Goal: Obtain resource: Download file/media

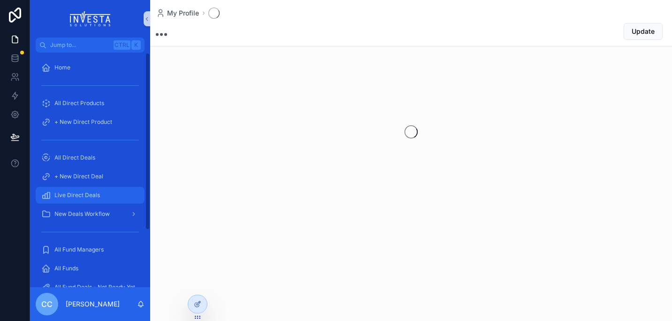
click at [79, 196] on span "Live Direct Deals" at bounding box center [77, 195] width 46 height 8
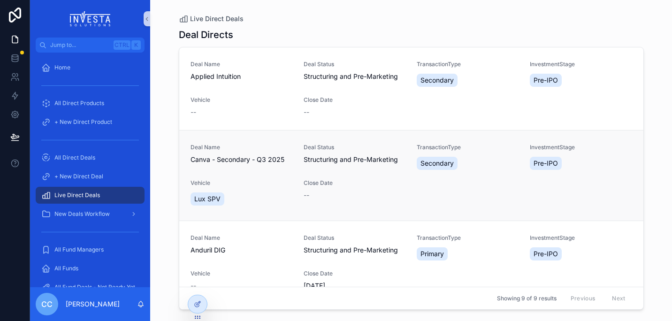
click at [241, 166] on div "Deal Name Canva - Secondary - Q3 2025" at bounding box center [241, 158] width 102 height 28
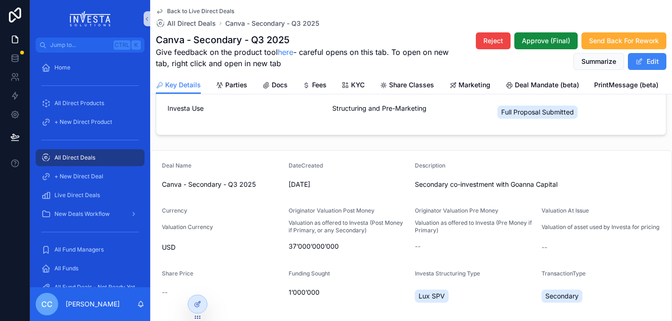
scroll to position [35, 0]
click at [640, 232] on p "Valuation of asset used by Investa for pricing" at bounding box center [600, 227] width 118 height 8
click at [606, 295] on div "Secondary" at bounding box center [600, 296] width 119 height 23
click at [280, 82] on span "Docs" at bounding box center [280, 84] width 16 height 9
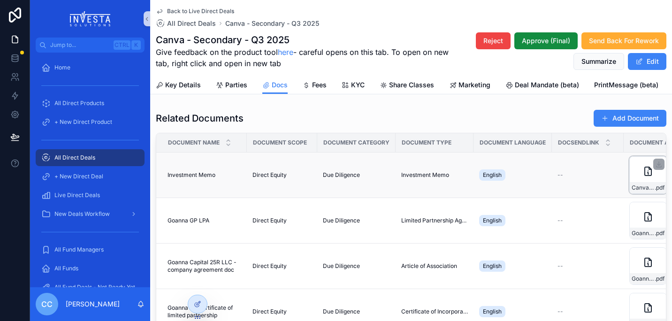
click at [645, 177] on div "Canva-Investment-Memo .pdf" at bounding box center [648, 175] width 38 height 38
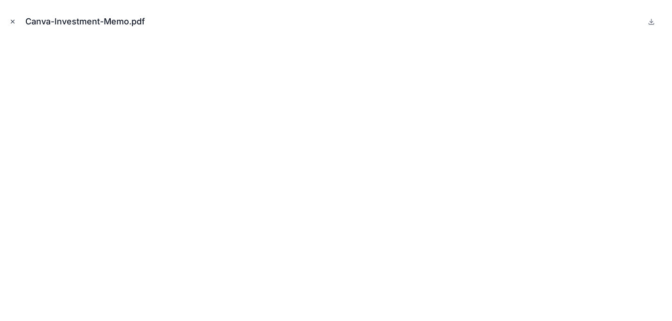
click at [15, 19] on icon "Close modal" at bounding box center [12, 21] width 7 height 7
